Goal: Task Accomplishment & Management: Manage account settings

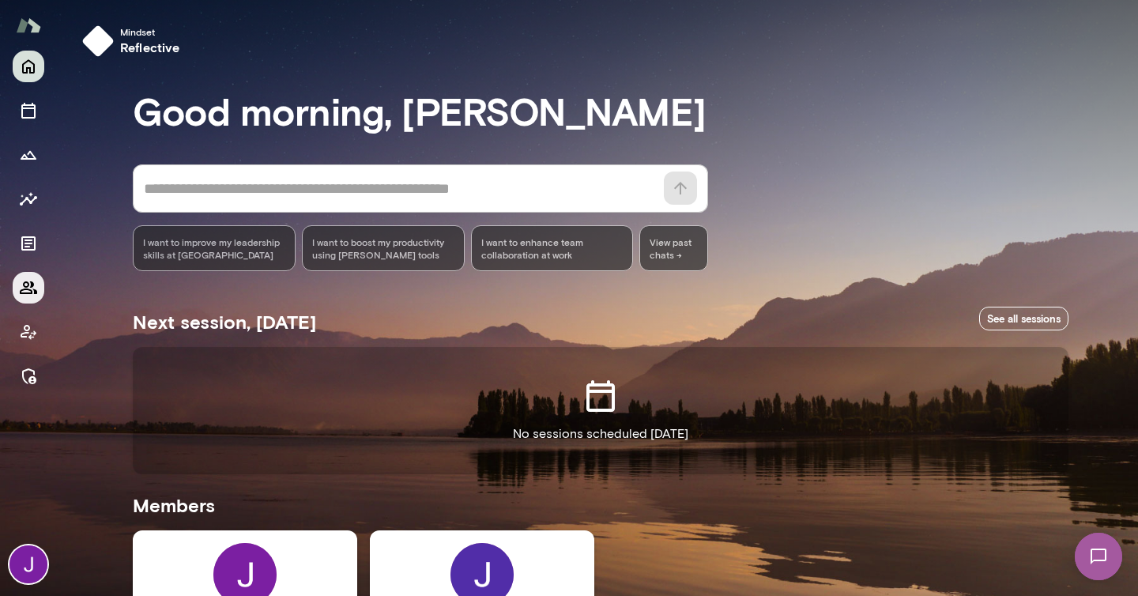
click at [35, 288] on icon "Members" at bounding box center [28, 287] width 19 height 19
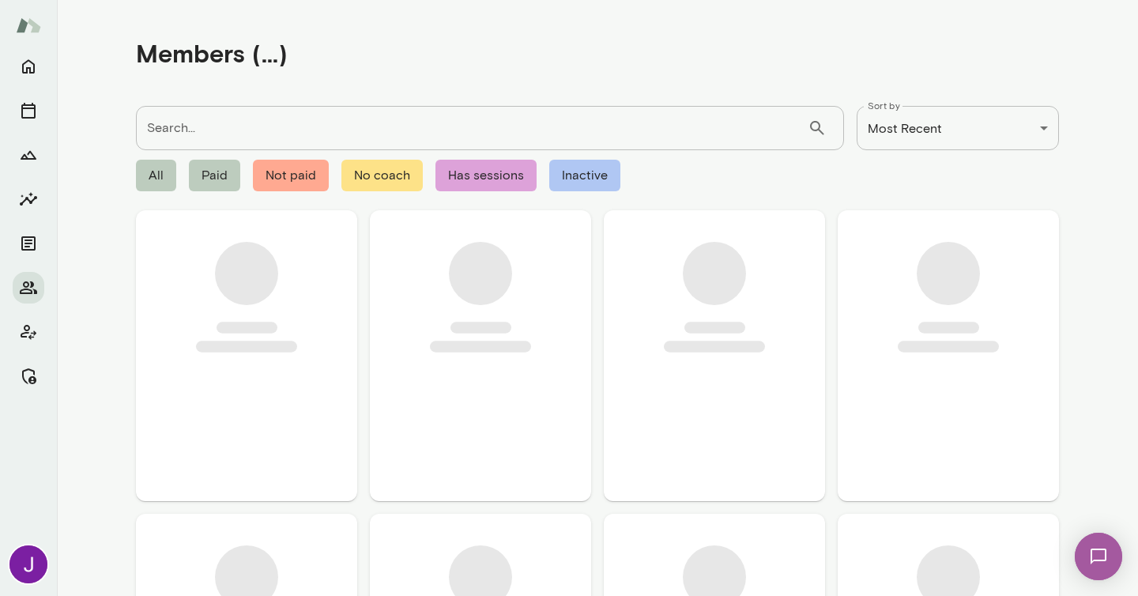
click at [199, 125] on input "Search..." at bounding box center [472, 128] width 672 height 44
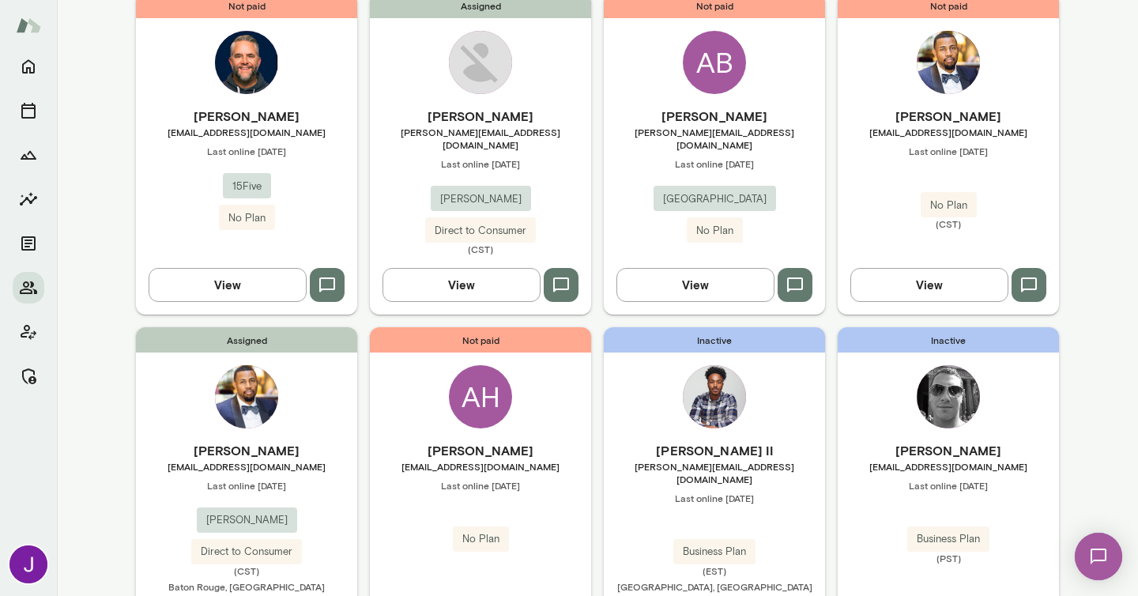
scroll to position [218, 0]
type input "*******"
click at [299, 400] on div "Assigned Anthony Buchanan buchanan_anthony@bah.com Last online September 22 Boo…" at bounding box center [246, 489] width 221 height 327
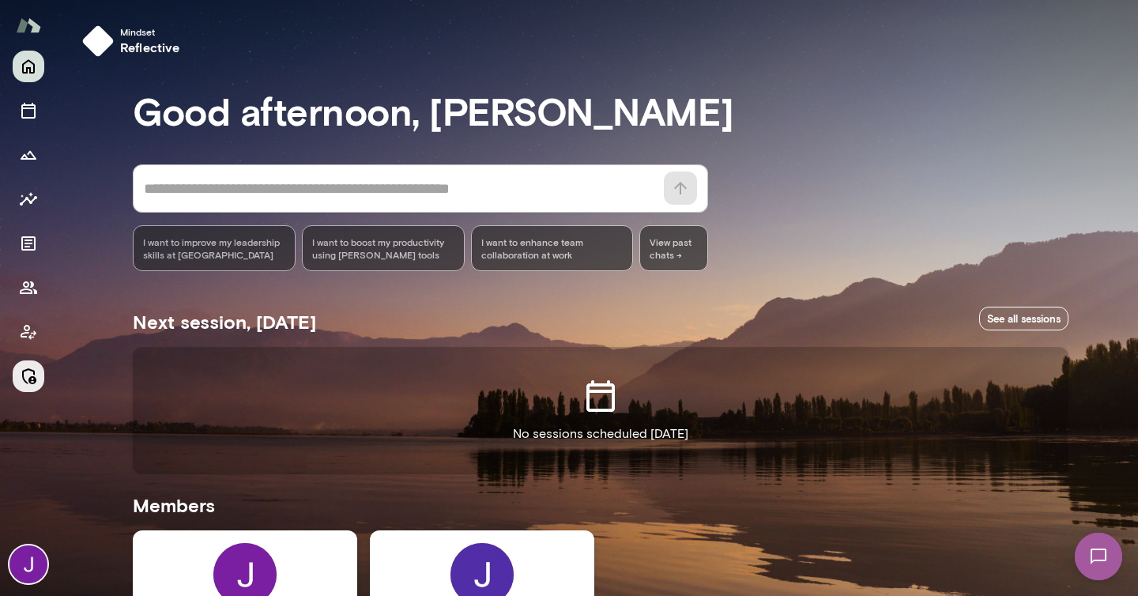
click at [32, 389] on button "Manage" at bounding box center [29, 376] width 32 height 32
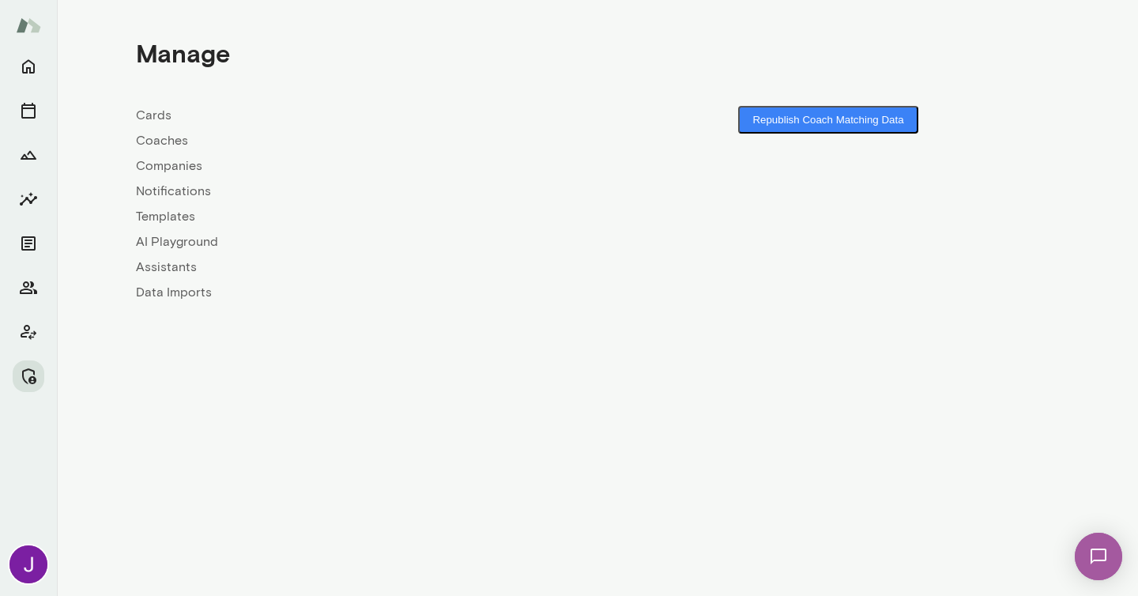
click at [157, 144] on link "Coaches" at bounding box center [366, 140] width 461 height 19
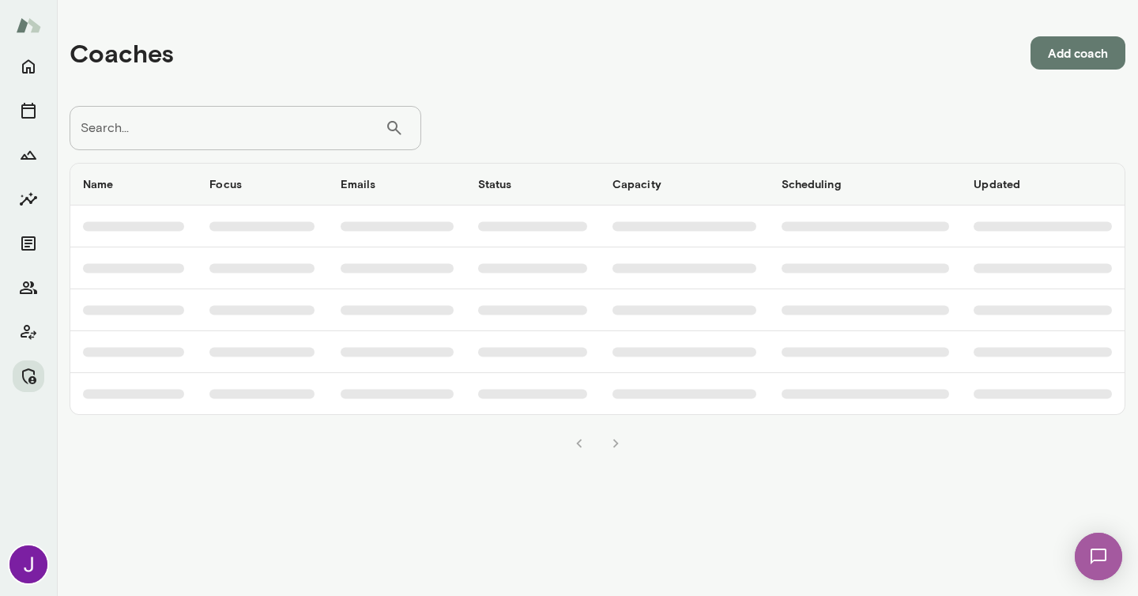
click at [191, 134] on input "Search..." at bounding box center [227, 128] width 315 height 44
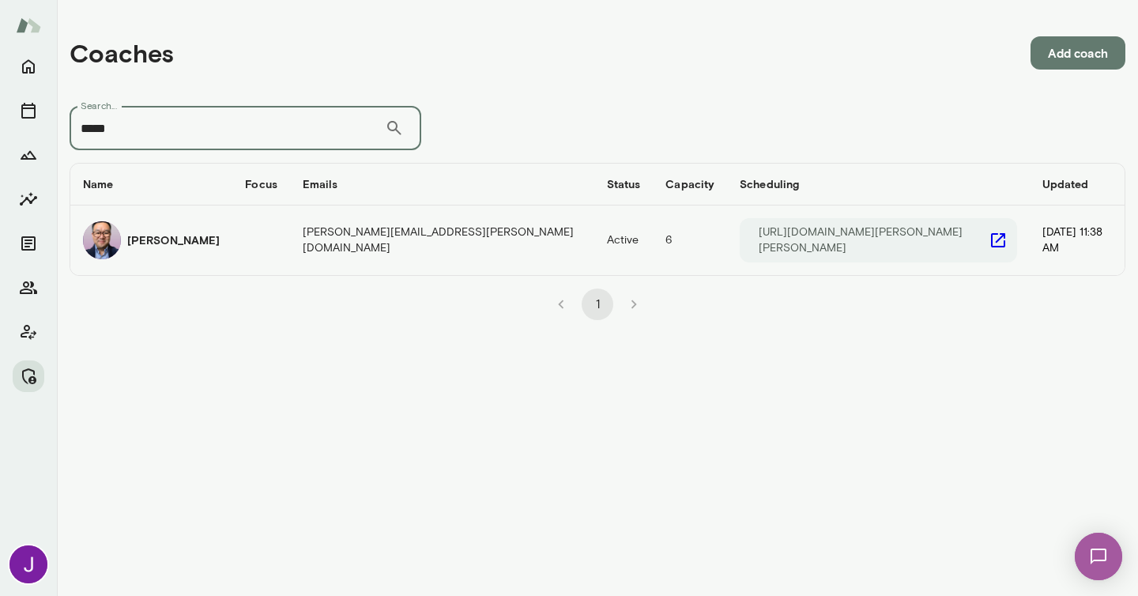
type input "*****"
click at [988, 235] on icon "coaches table" at bounding box center [997, 240] width 19 height 19
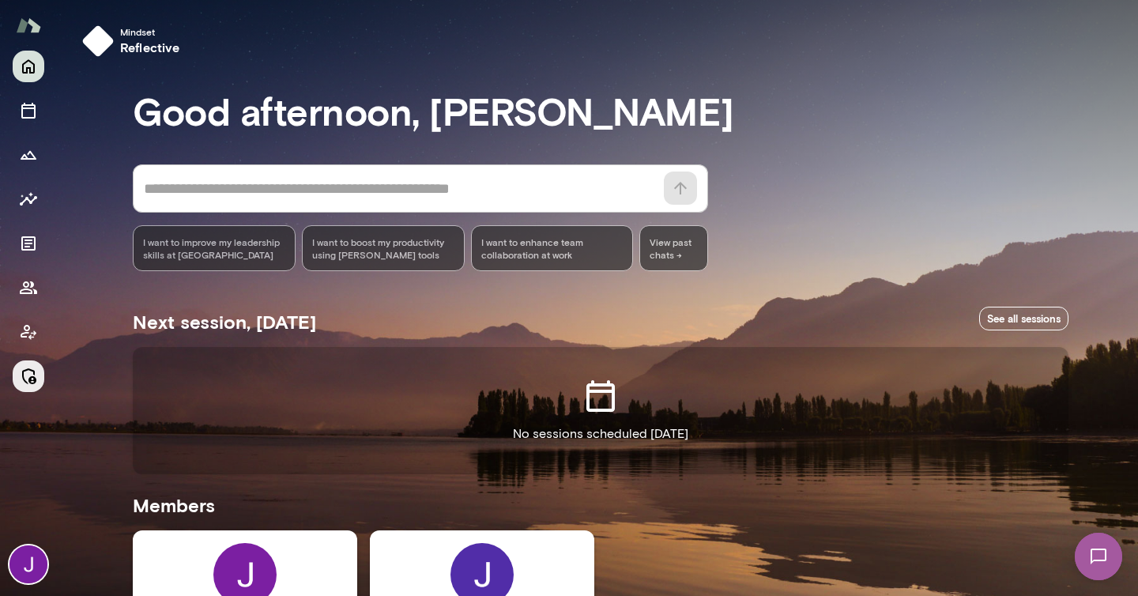
click at [41, 371] on button "Manage" at bounding box center [29, 376] width 32 height 32
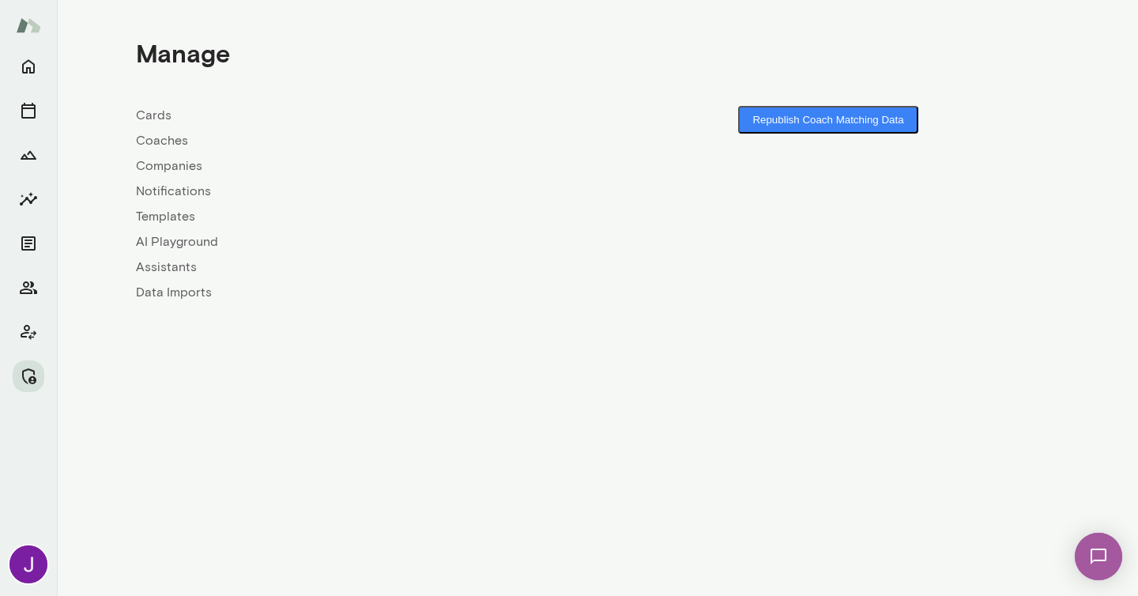
click at [148, 141] on link "Coaches" at bounding box center [366, 140] width 461 height 19
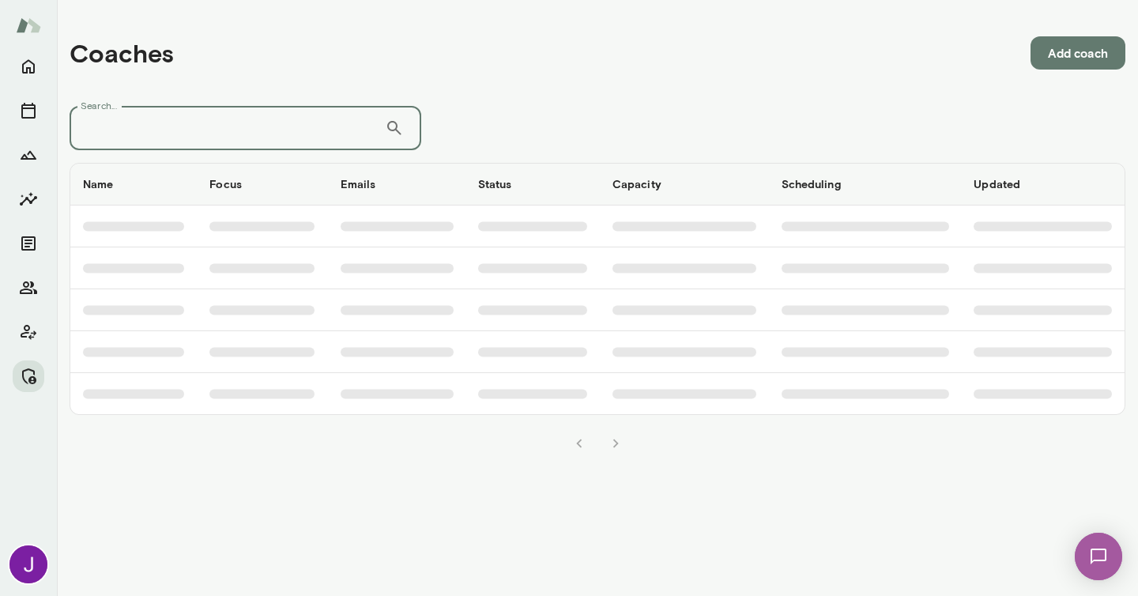
click at [152, 123] on input "Search..." at bounding box center [227, 128] width 315 height 44
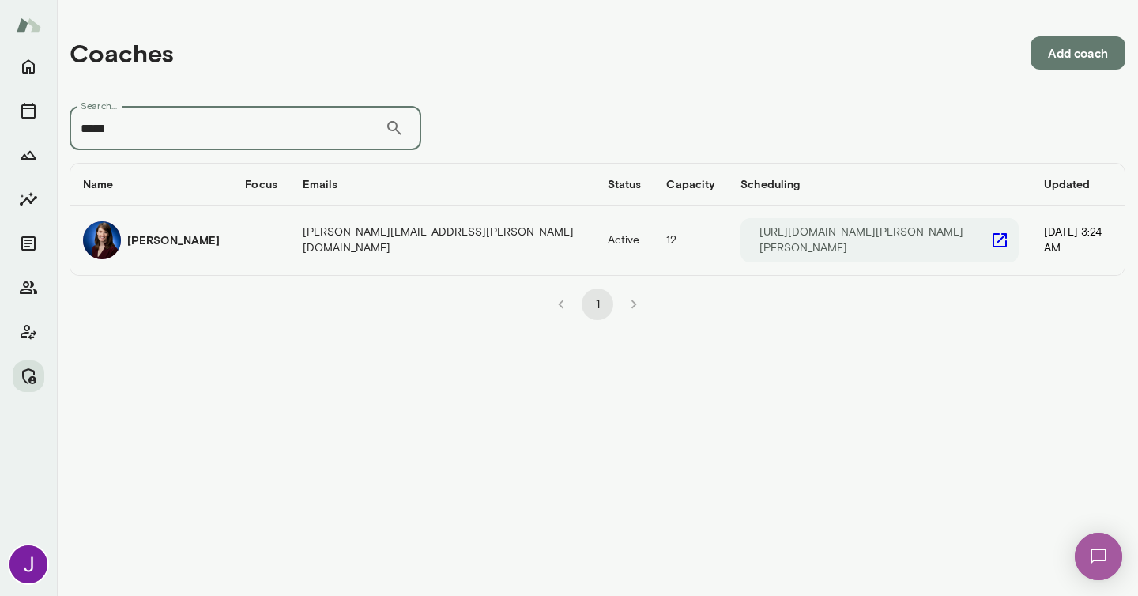
type input "*****"
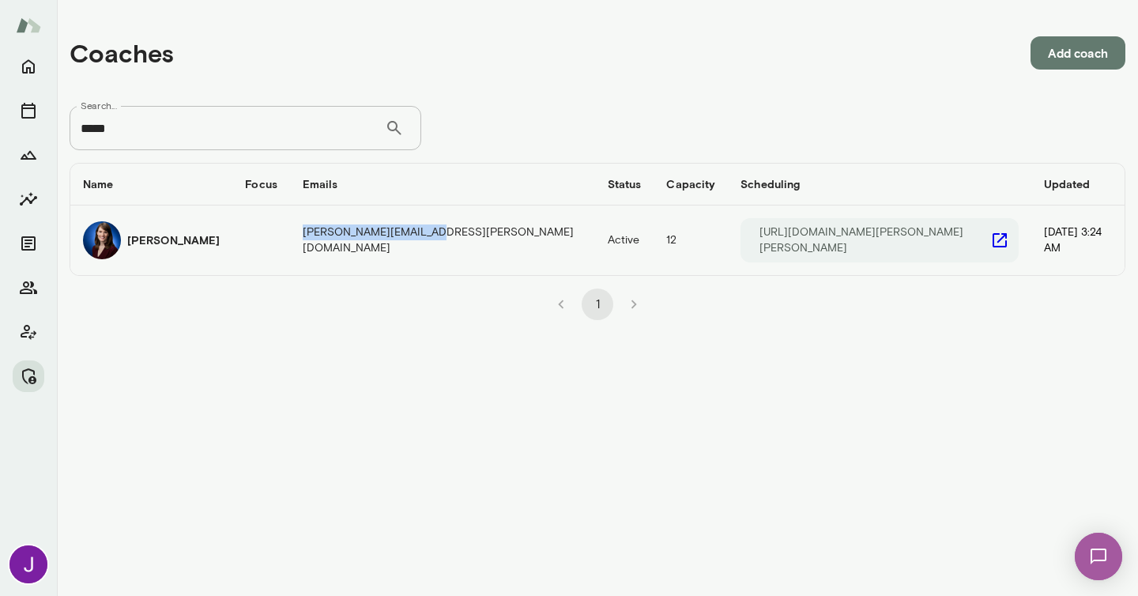
drag, startPoint x: 311, startPoint y: 239, endPoint x: 435, endPoint y: 240, distance: 124.0
click at [435, 240] on td "julierollauer@mento.co" at bounding box center [442, 240] width 305 height 70
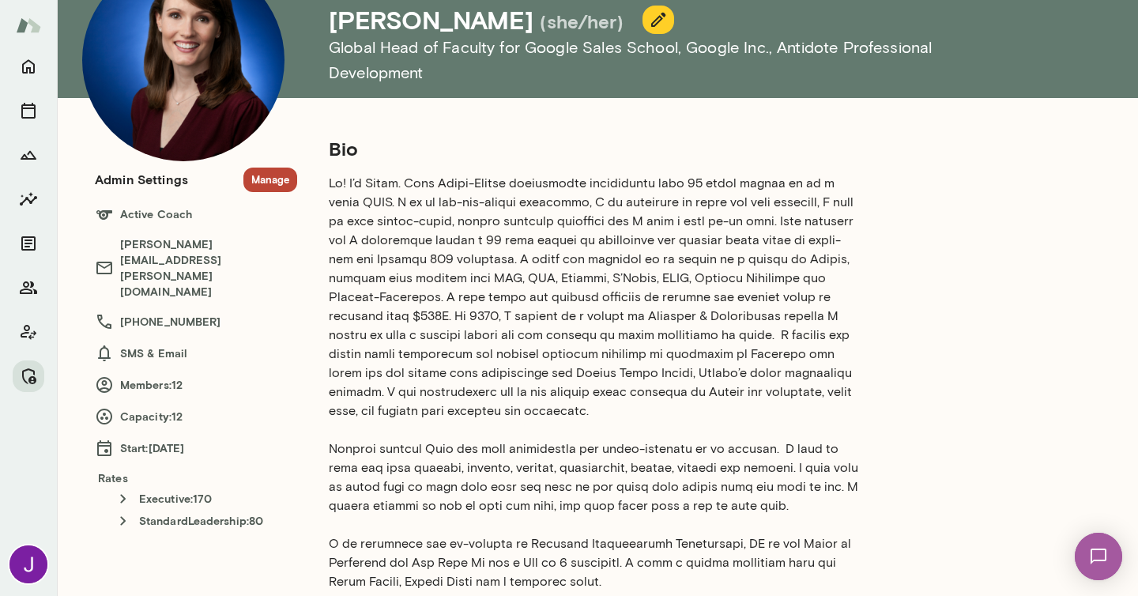
scroll to position [103, 0]
click at [649, 21] on icon "button" at bounding box center [658, 20] width 19 height 19
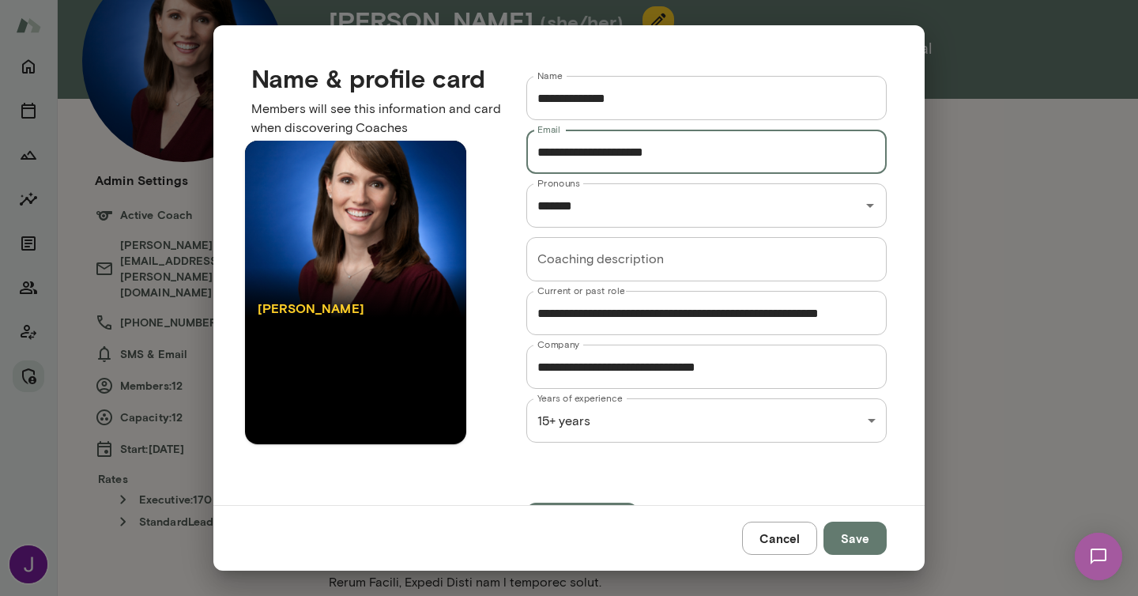
click at [610, 155] on input "**********" at bounding box center [706, 152] width 360 height 44
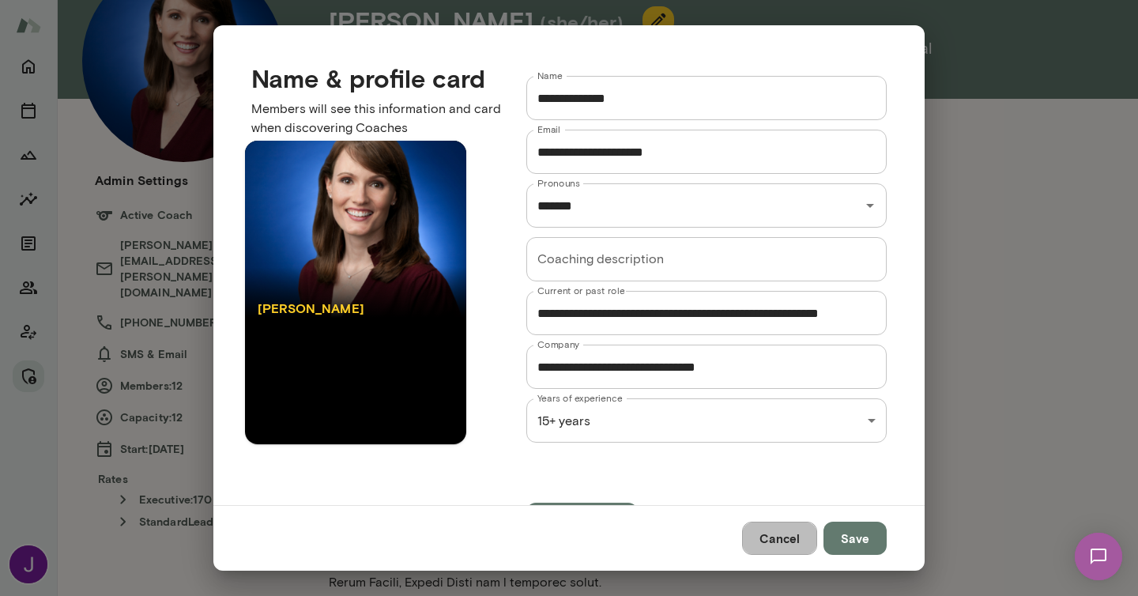
click at [786, 536] on button "Cancel" at bounding box center [779, 537] width 75 height 33
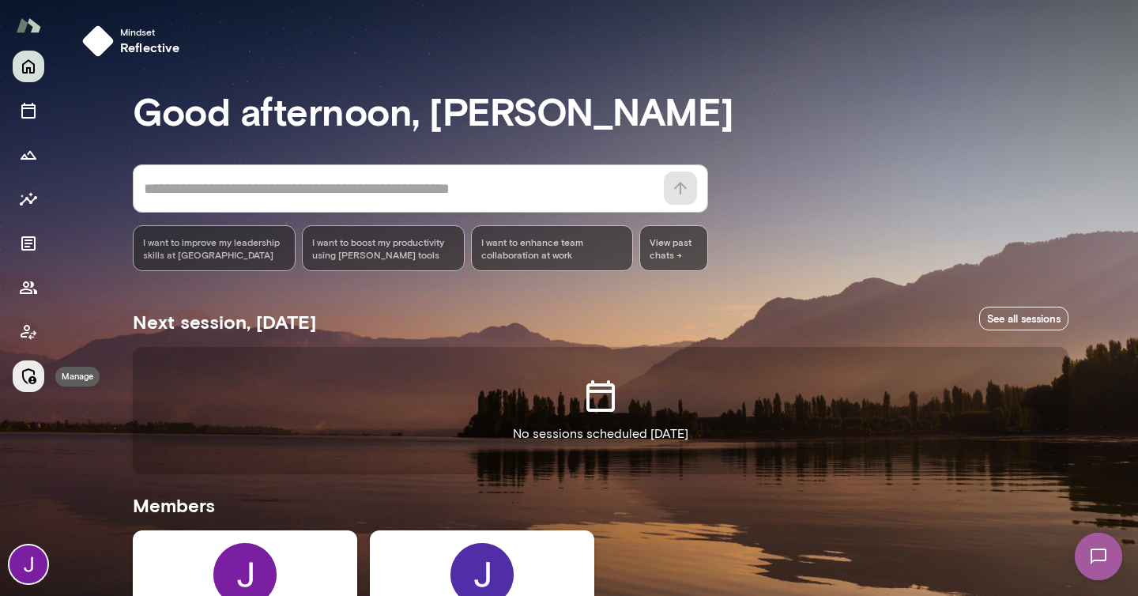
click at [31, 378] on icon "Manage" at bounding box center [29, 376] width 14 height 16
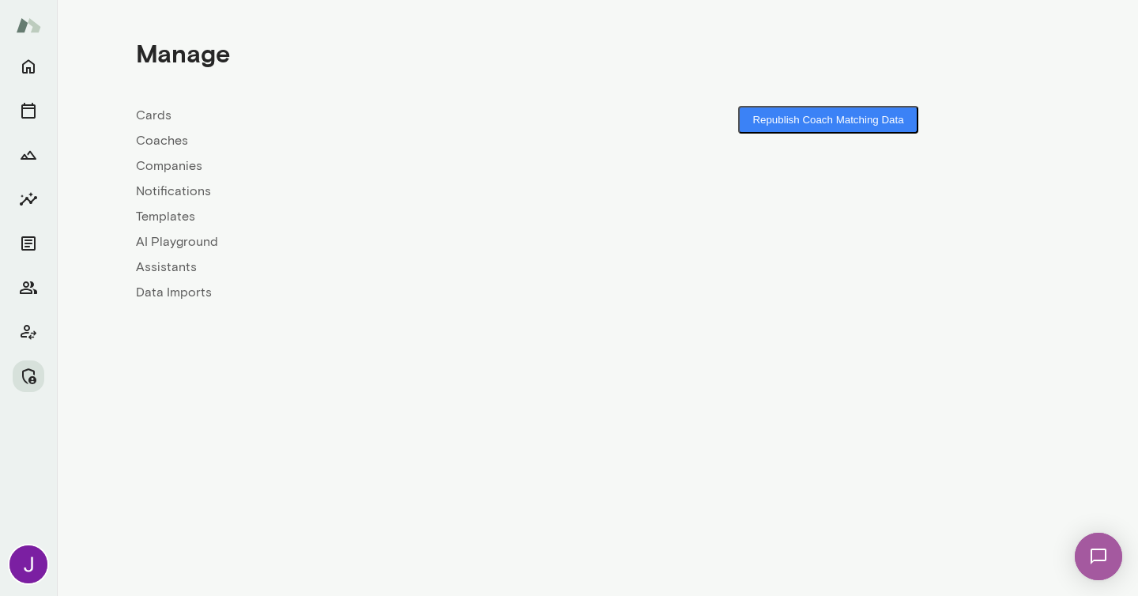
click at [163, 132] on link "Coaches" at bounding box center [366, 140] width 461 height 19
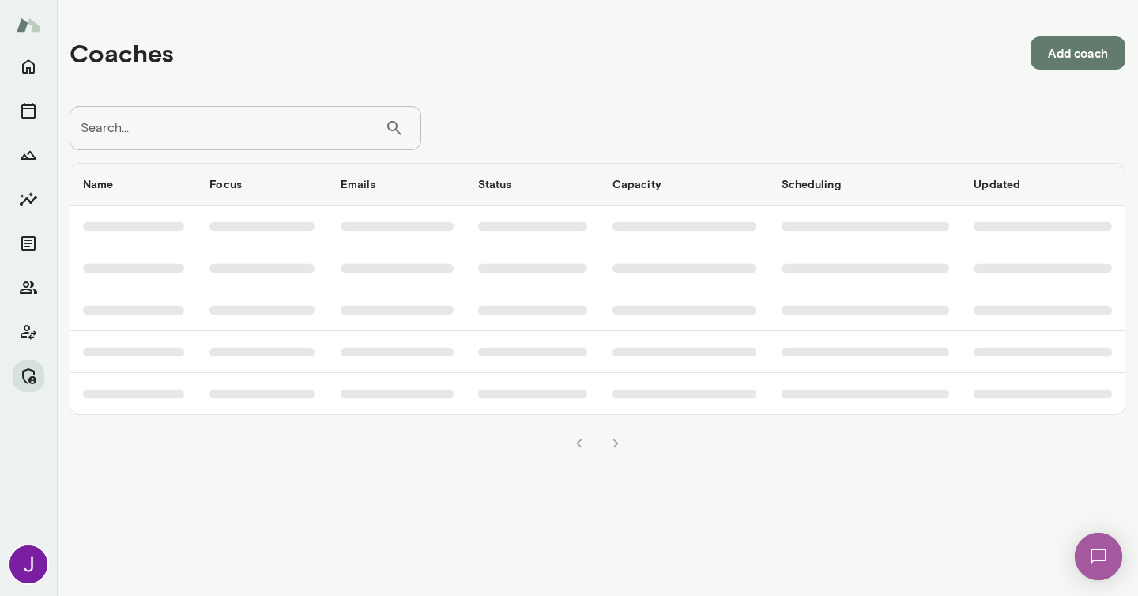
click at [189, 118] on input "Search..." at bounding box center [227, 128] width 315 height 44
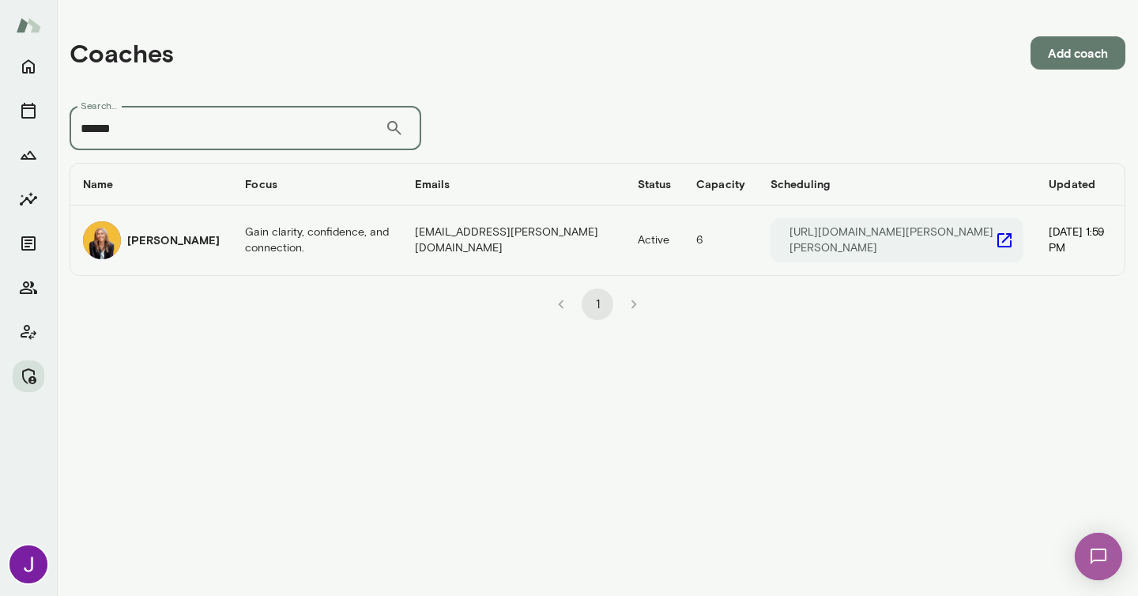
type input "******"
click at [945, 237] on div "https://cal.mento.co/leah-beltz" at bounding box center [896, 240] width 253 height 44
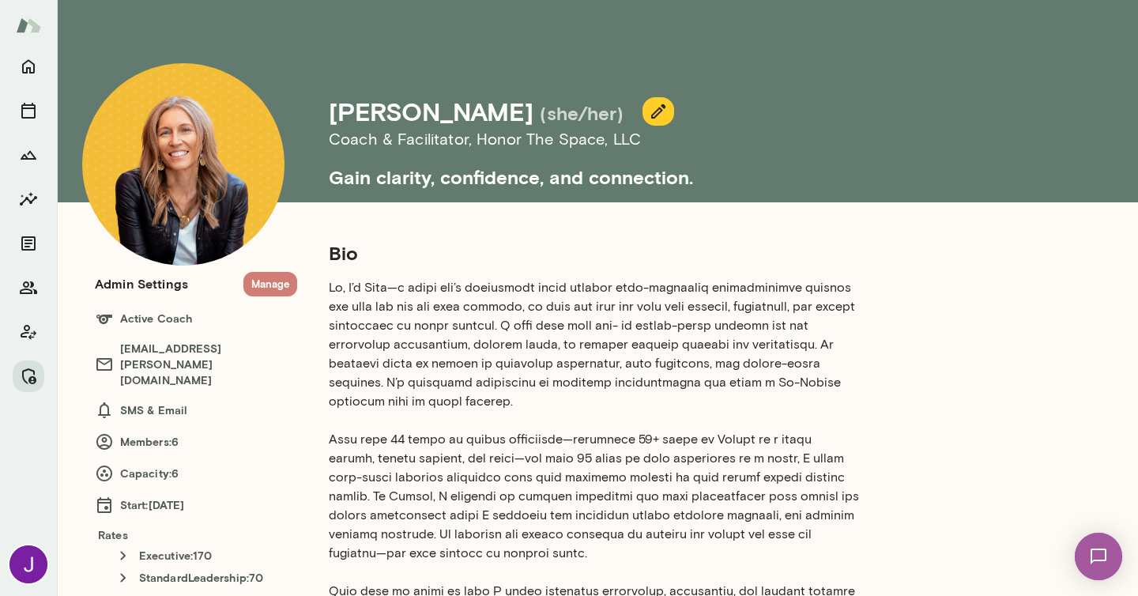
click at [261, 295] on button "Manage" at bounding box center [270, 284] width 54 height 24
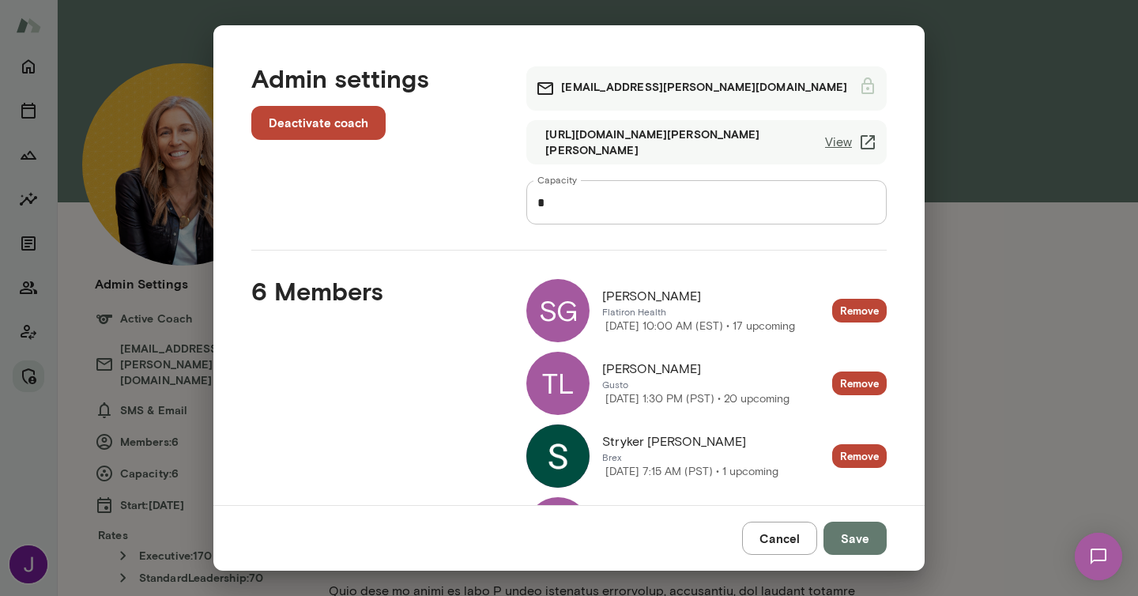
click at [839, 145] on link "View" at bounding box center [851, 142] width 52 height 19
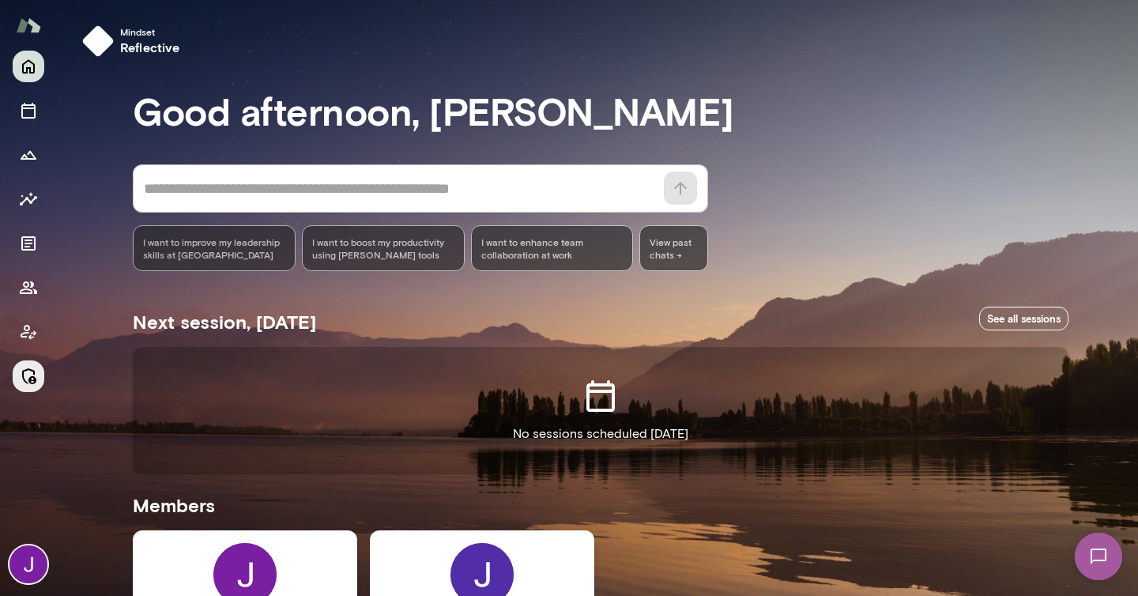
click at [35, 369] on icon "Manage" at bounding box center [28, 376] width 19 height 19
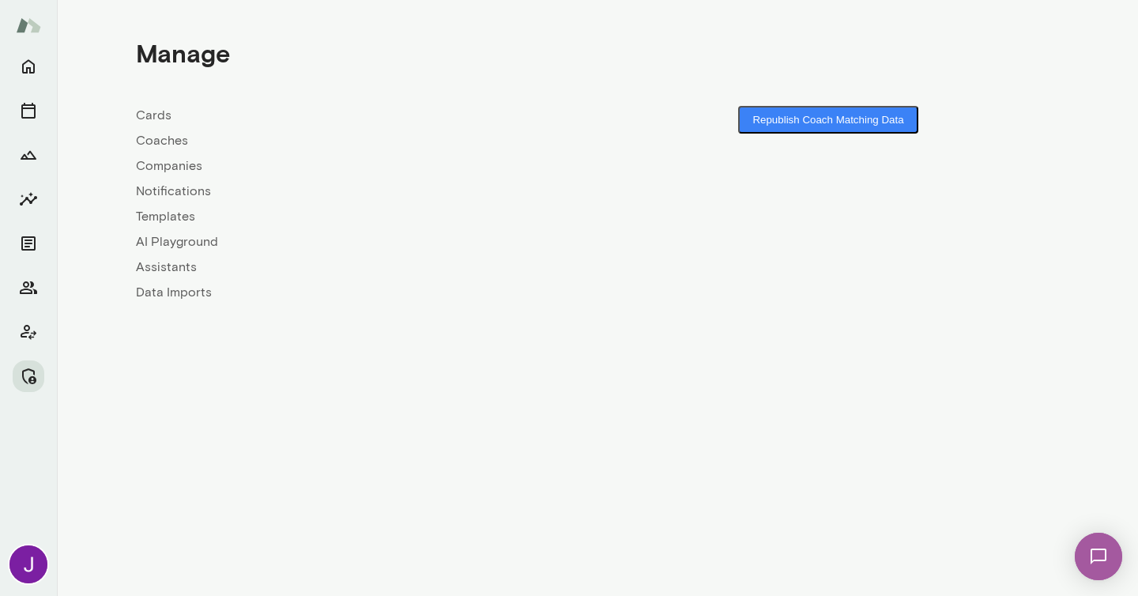
click at [171, 137] on link "Coaches" at bounding box center [366, 140] width 461 height 19
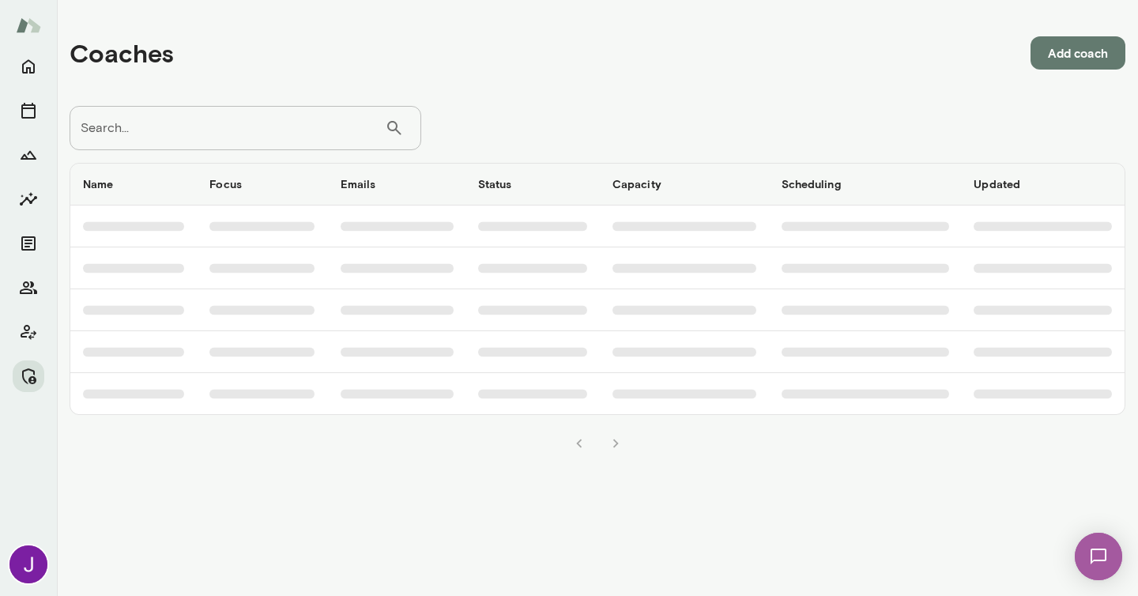
click at [173, 114] on input "Search..." at bounding box center [227, 128] width 315 height 44
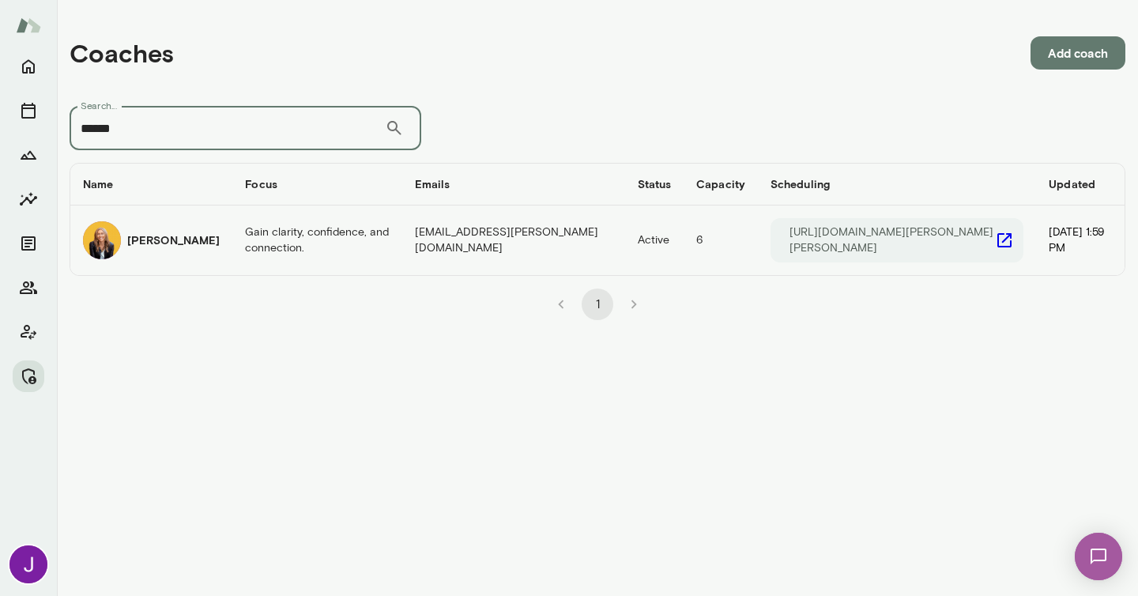
type input "******"
click at [995, 236] on icon "coaches table" at bounding box center [1004, 240] width 19 height 19
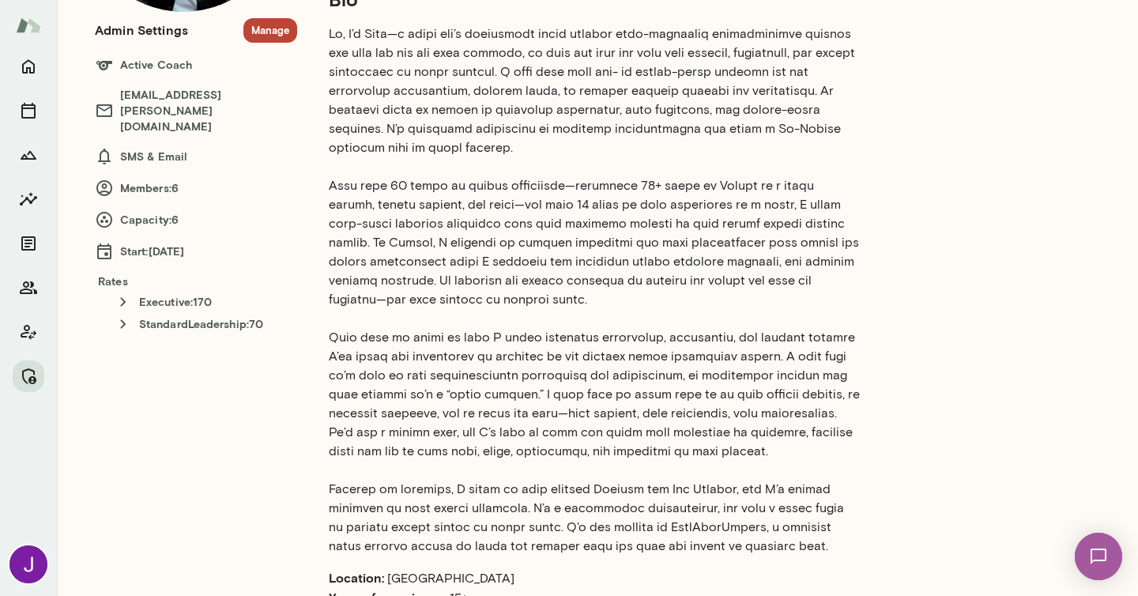
scroll to position [164, 0]
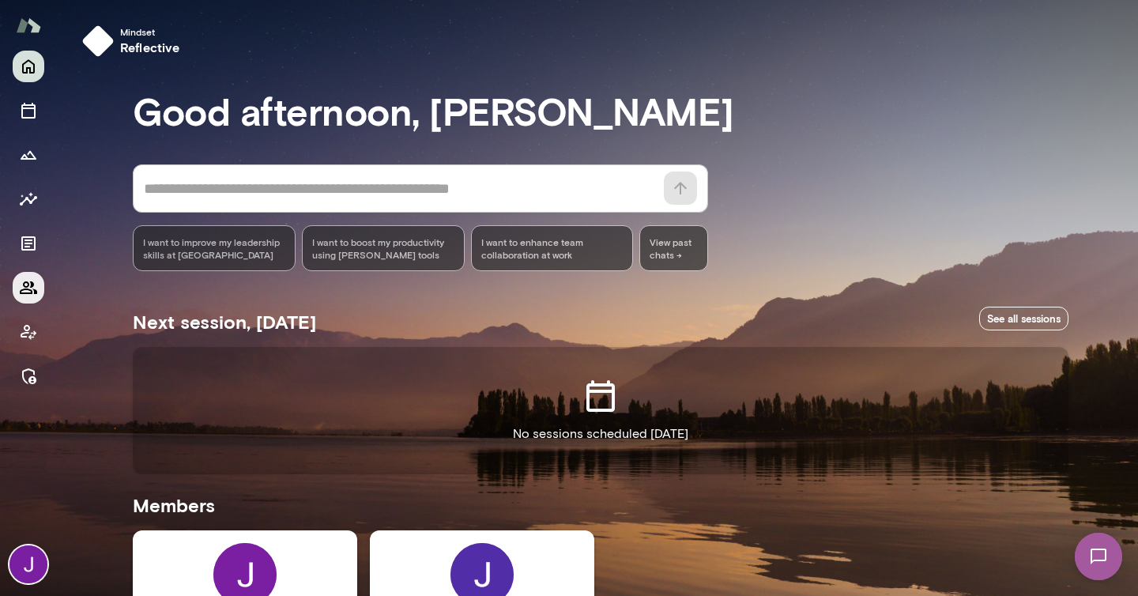
click at [38, 280] on button "Members" at bounding box center [29, 288] width 32 height 32
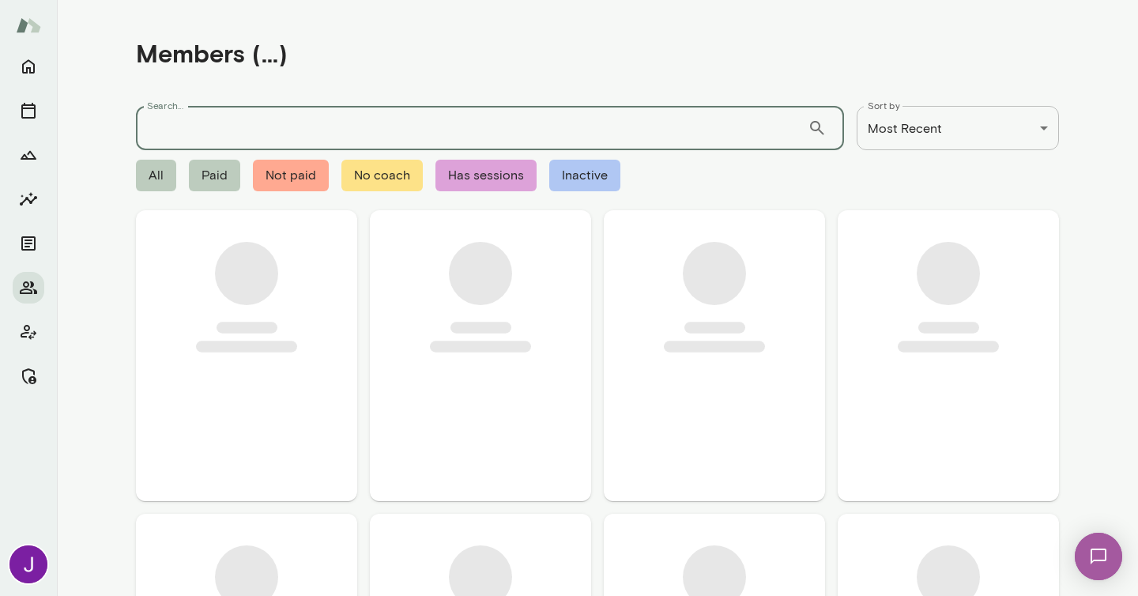
click at [202, 136] on input "Search..." at bounding box center [472, 128] width 672 height 44
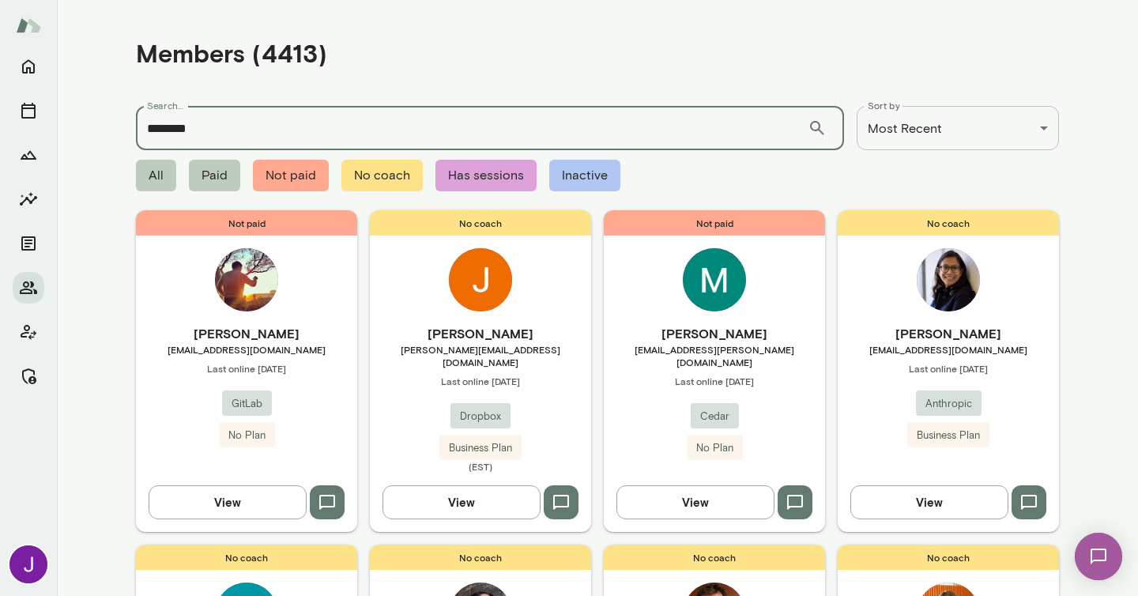
type input "********"
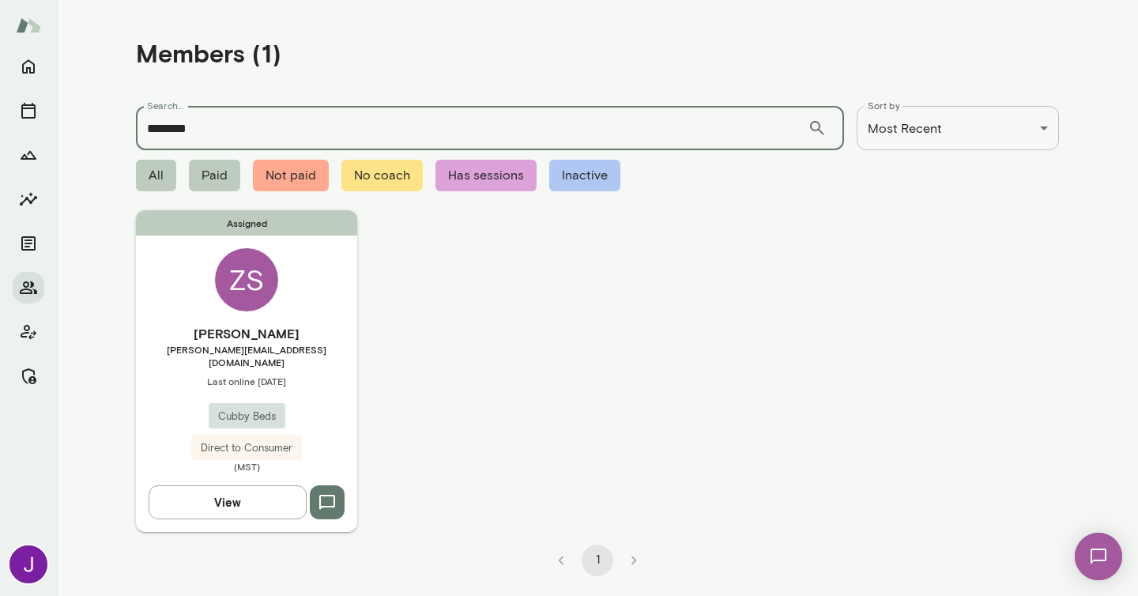
click at [257, 344] on span "[PERSON_NAME][EMAIL_ADDRESS][DOMAIN_NAME]" at bounding box center [246, 355] width 221 height 25
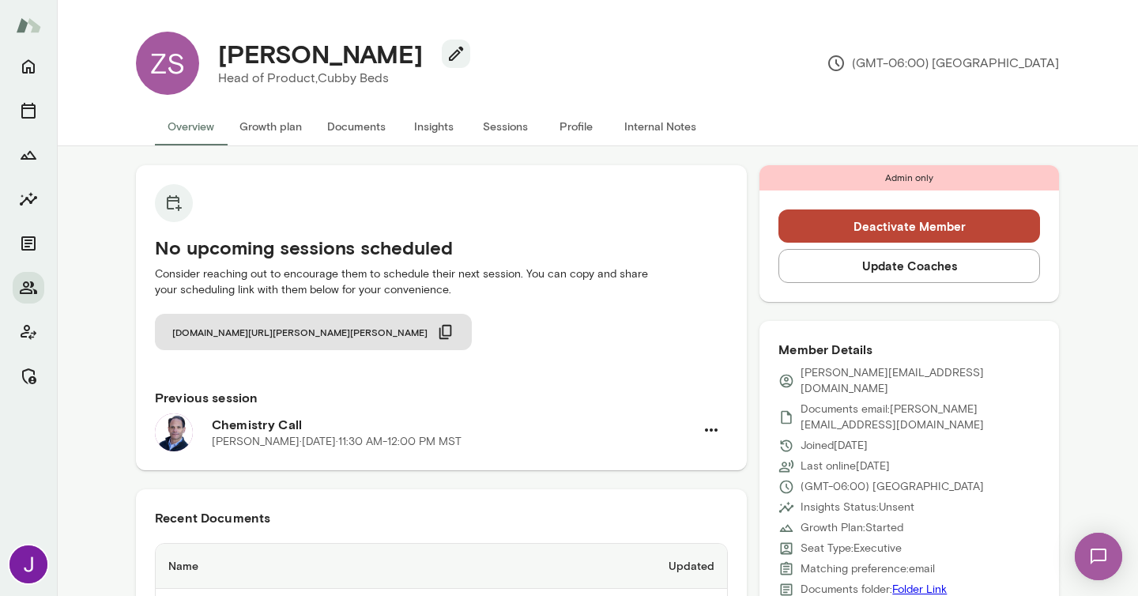
click at [845, 226] on button "Deactivate Member" at bounding box center [908, 225] width 261 height 33
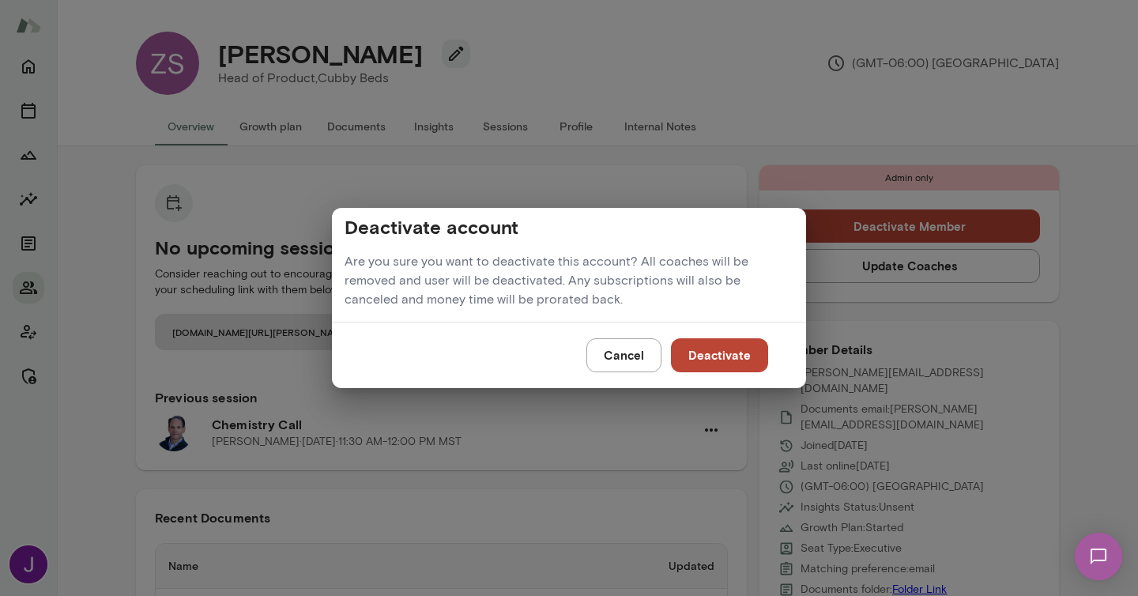
click at [751, 358] on button "Deactivate" at bounding box center [719, 354] width 97 height 33
